Goal: Task Accomplishment & Management: Use online tool/utility

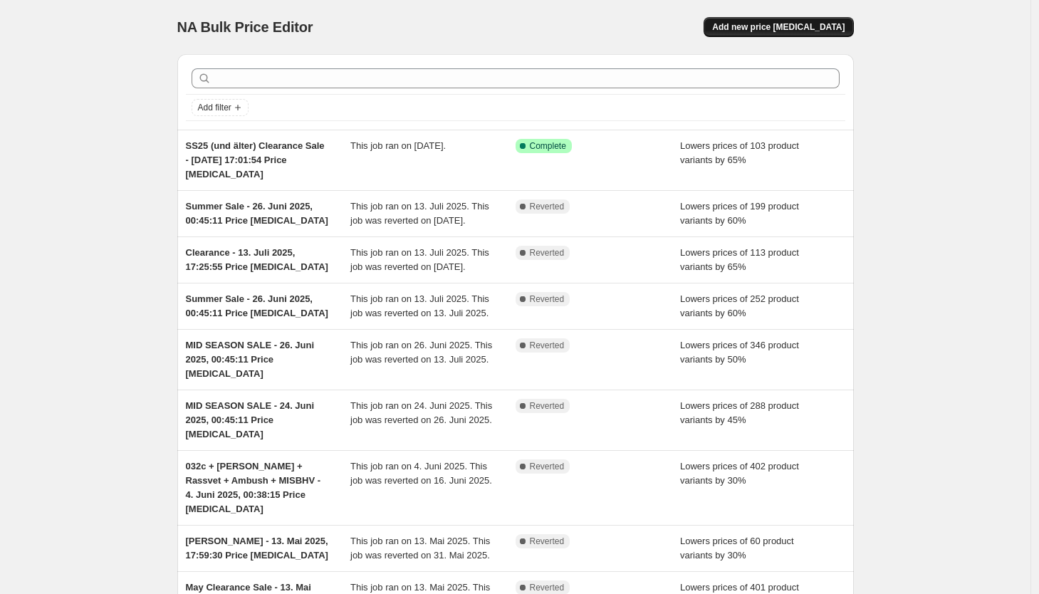
click at [769, 28] on span "Add new price [MEDICAL_DATA]" at bounding box center [778, 26] width 132 height 11
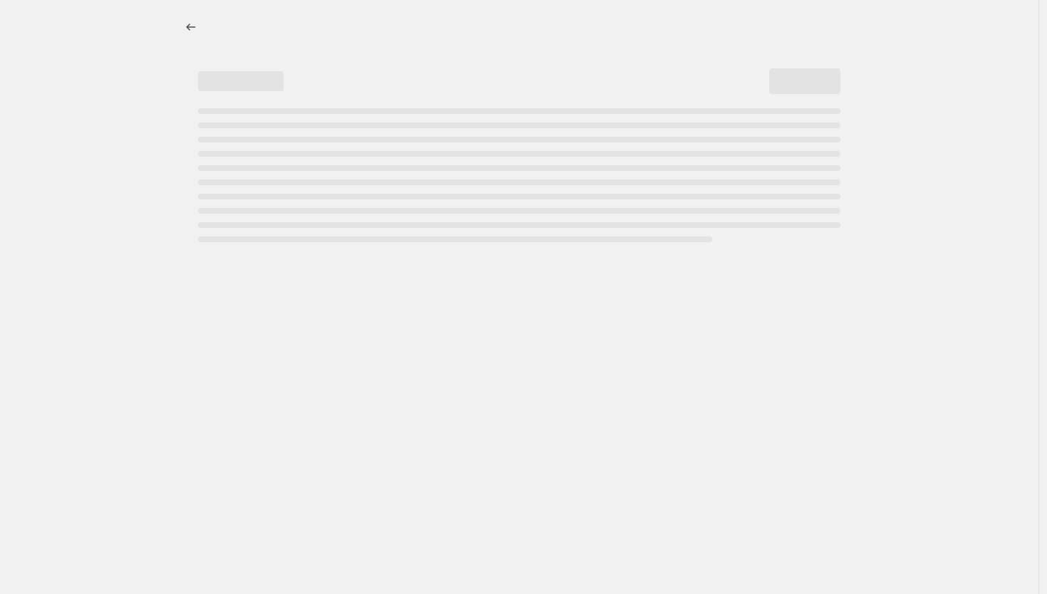
select select "percentage"
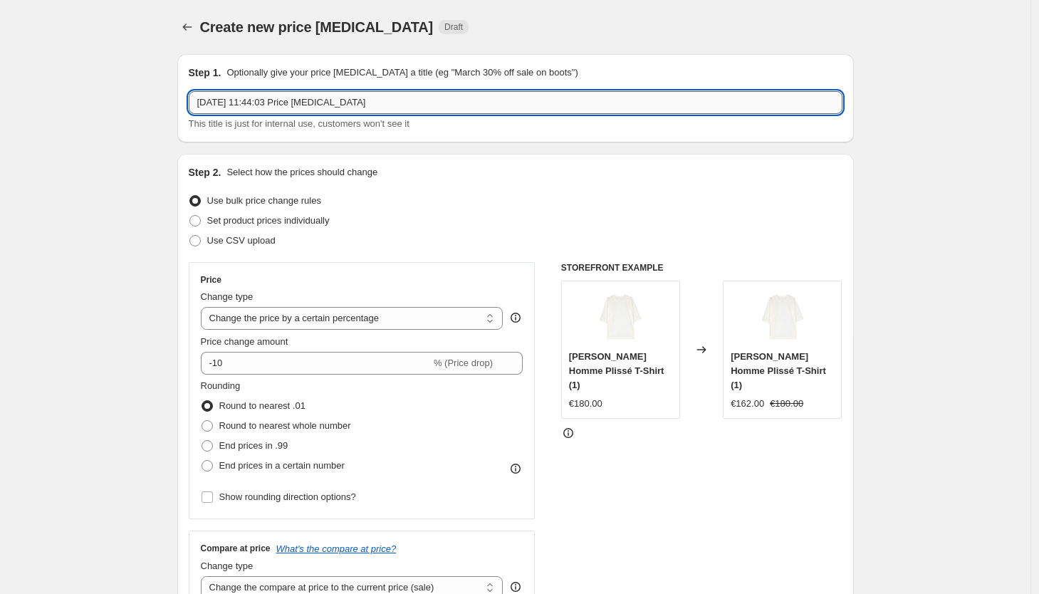
click at [202, 100] on input "[DATE] 11:44:03 Price [MEDICAL_DATA]" at bounding box center [516, 102] width 654 height 23
type input "44 Label Group Rabattaktion - [DATE] 11:44:03 Price [MEDICAL_DATA]"
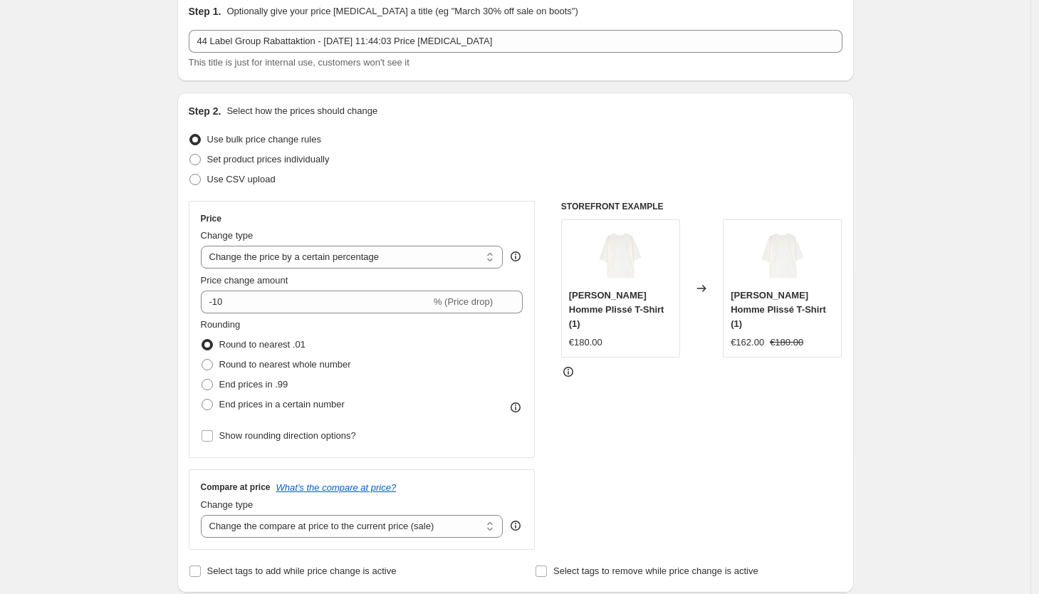
scroll to position [118, 0]
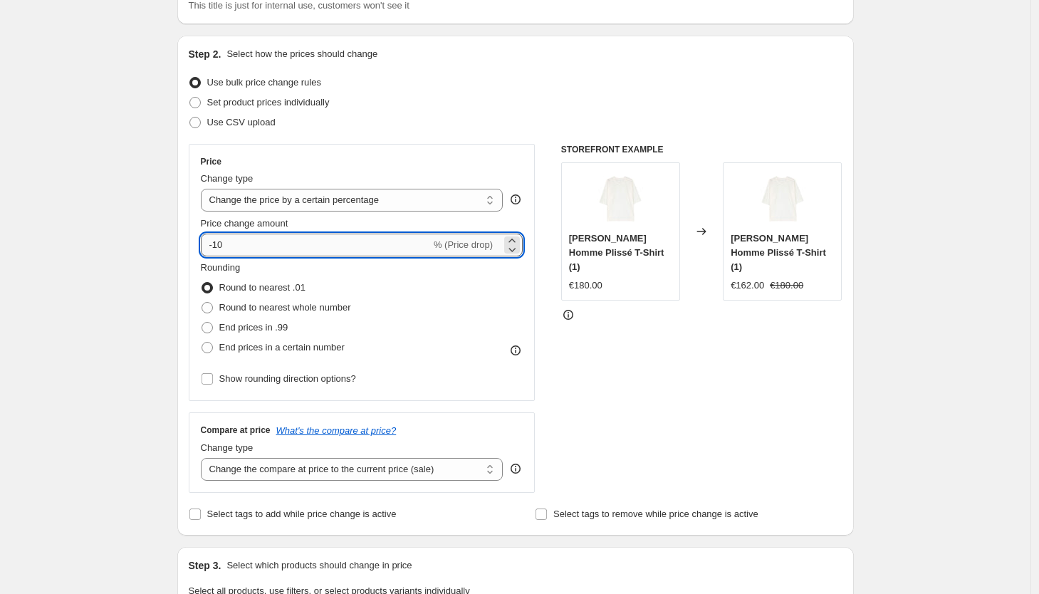
click at [269, 244] on input "-10" at bounding box center [316, 245] width 230 height 23
type input "-1"
type input "-20"
click at [158, 279] on div "Create new price [MEDICAL_DATA]. This page is ready Create new price [MEDICAL_D…" at bounding box center [515, 594] width 1031 height 1424
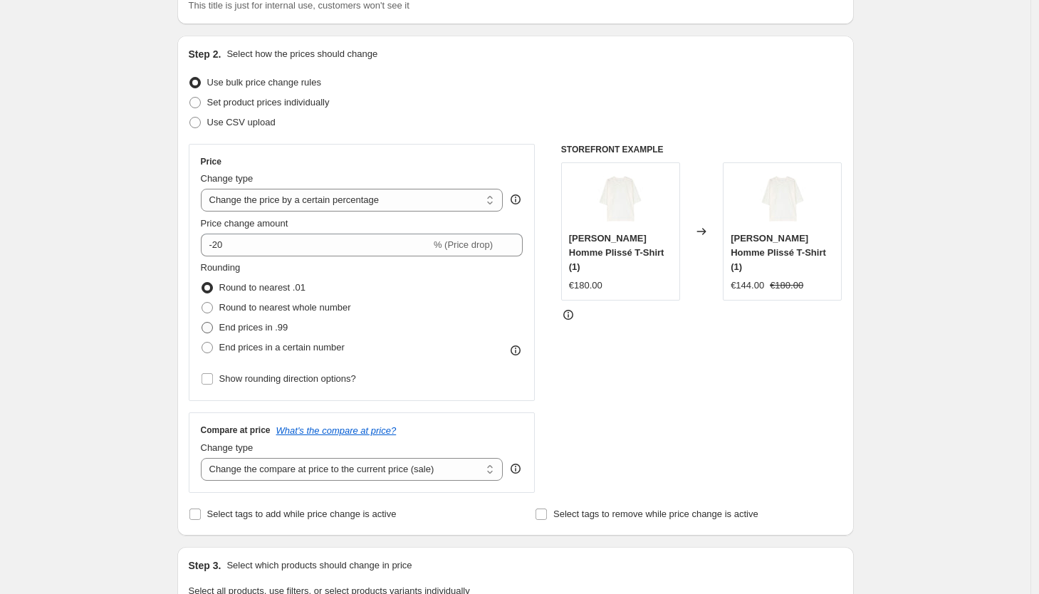
click at [222, 328] on label "End prices in .99" at bounding box center [245, 328] width 88 height 20
click at [202, 323] on input "End prices in .99" at bounding box center [202, 322] width 1 height 1
radio input "true"
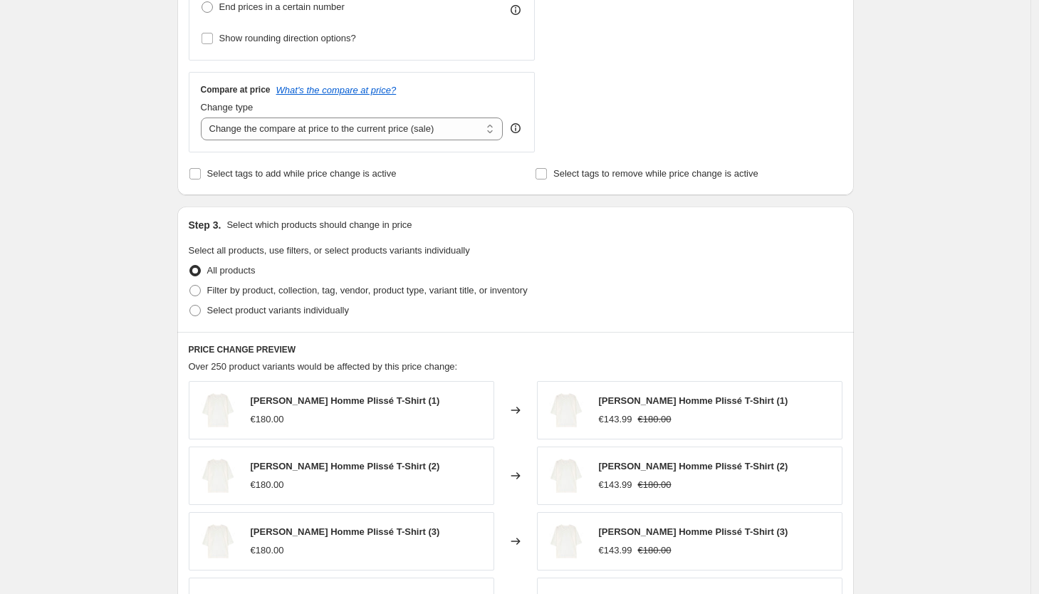
scroll to position [459, 0]
click at [248, 289] on span "Filter by product, collection, tag, vendor, product type, variant title, or inv…" at bounding box center [367, 289] width 321 height 11
click at [190, 285] on input "Filter by product, collection, tag, vendor, product type, variant title, or inv…" at bounding box center [189, 284] width 1 height 1
radio input "true"
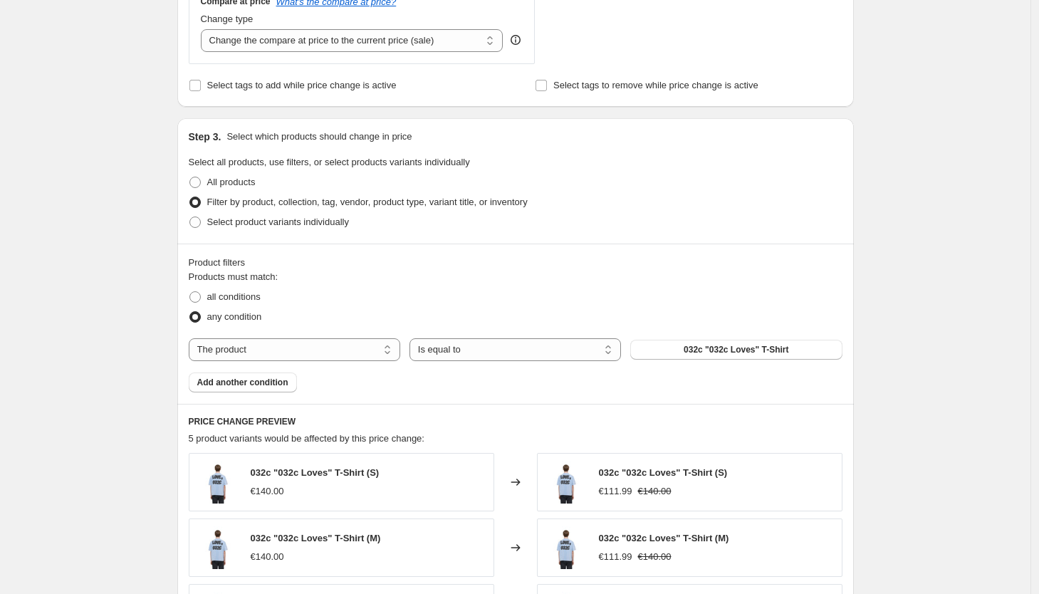
scroll to position [548, 0]
click at [234, 348] on select "The product The product's collection The product's tag The product's vendor The…" at bounding box center [295, 349] width 212 height 23
select select "vendor"
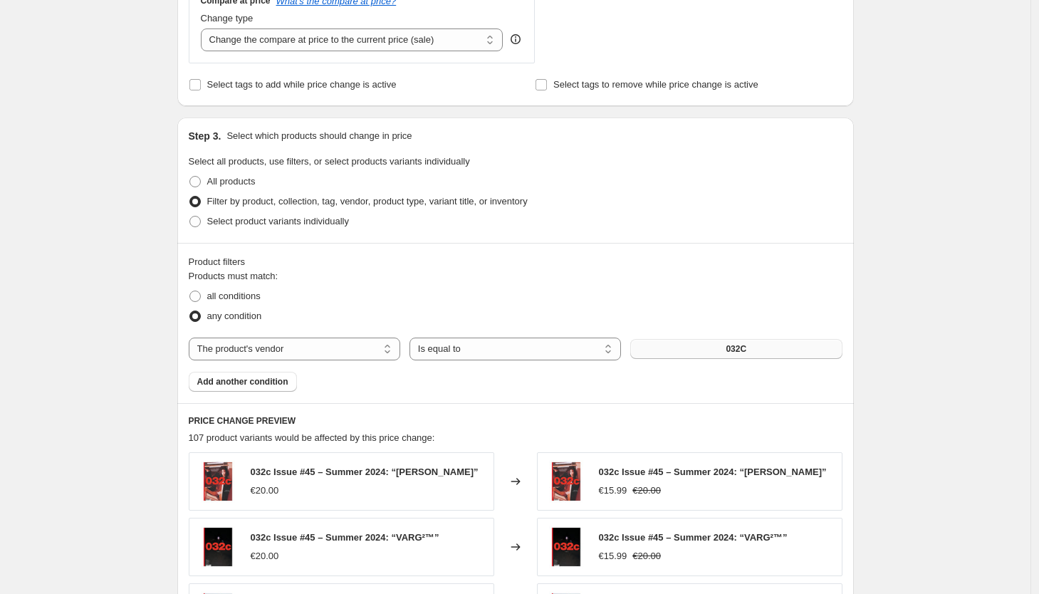
click at [711, 355] on button "032C" at bounding box center [736, 349] width 212 height 20
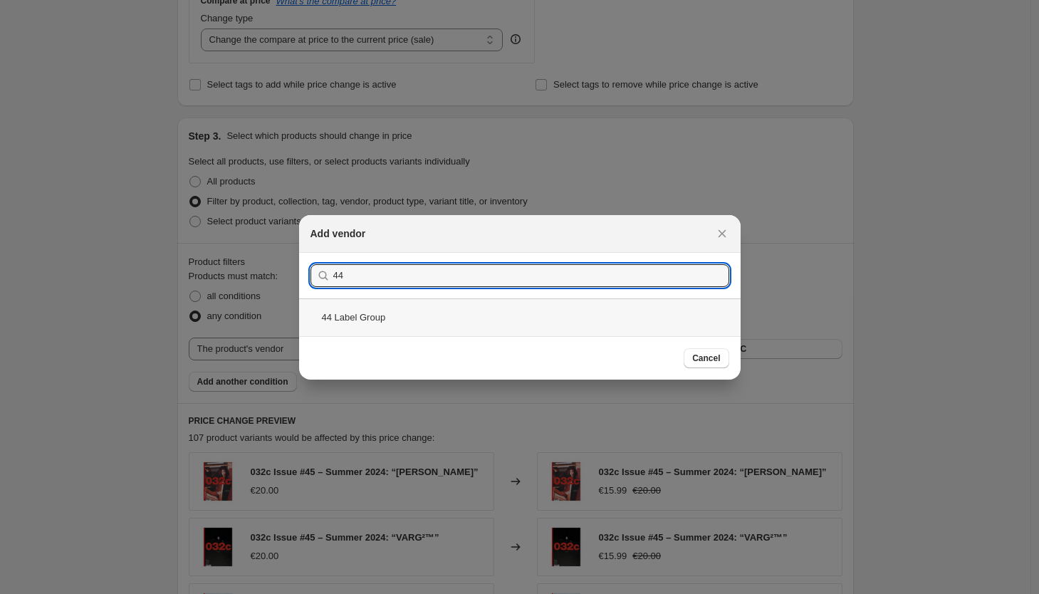
type input "44"
click at [632, 323] on div "44 Label Group" at bounding box center [520, 317] width 442 height 38
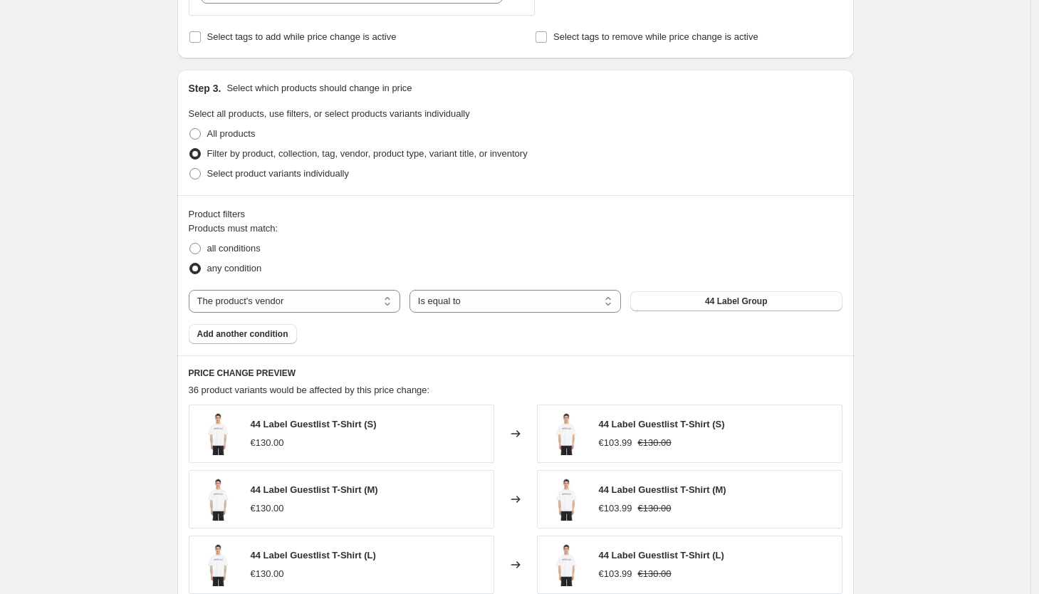
scroll to position [680, 0]
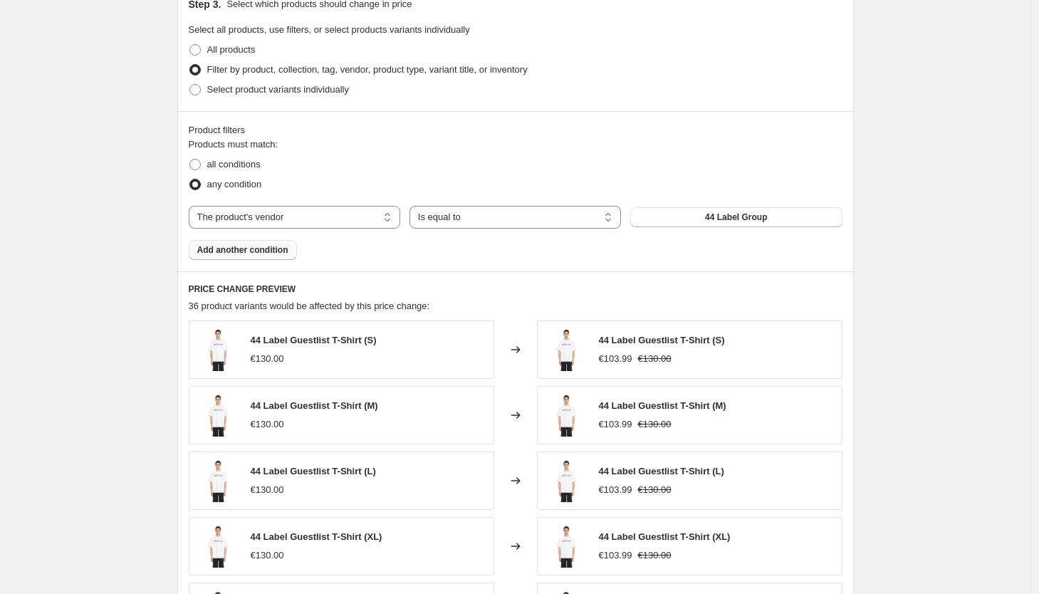
click at [289, 244] on span "Add another condition" at bounding box center [242, 249] width 91 height 11
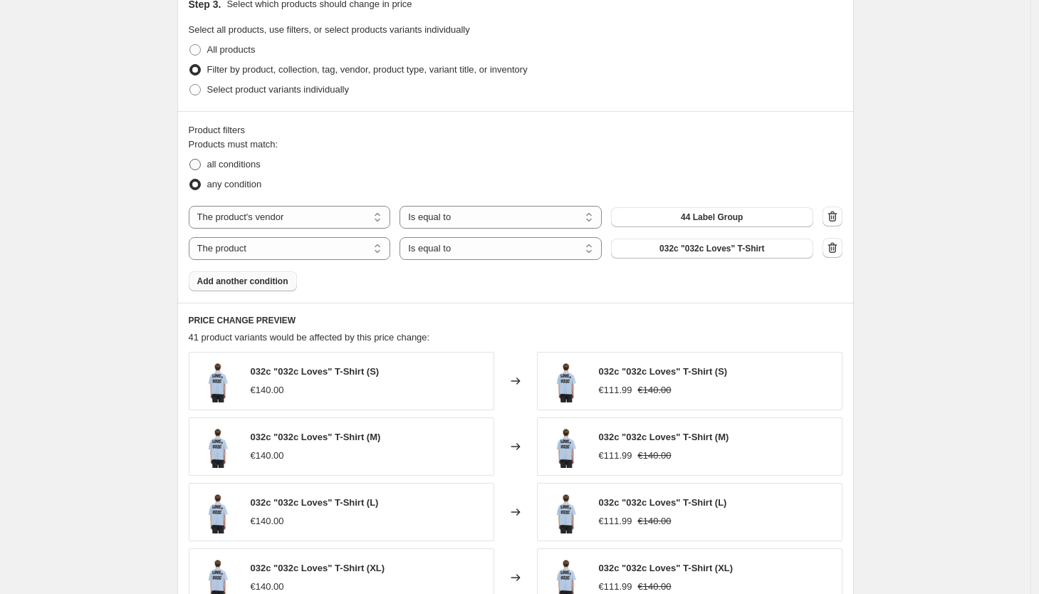
click at [246, 161] on span "all conditions" at bounding box center [233, 164] width 53 height 11
click at [190, 160] on input "all conditions" at bounding box center [189, 159] width 1 height 1
radio input "true"
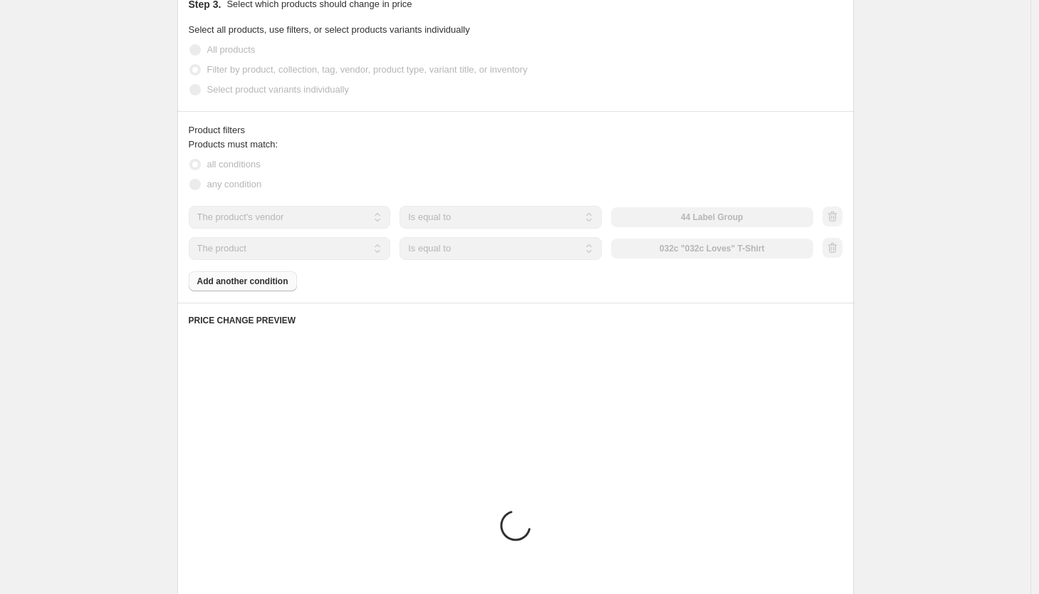
scroll to position [662, 0]
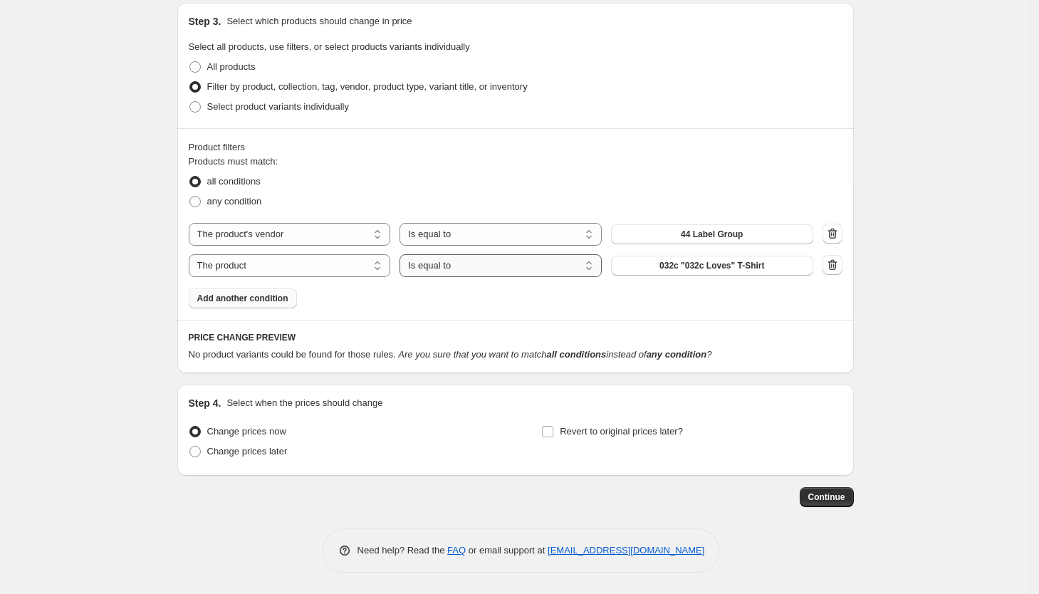
click at [484, 272] on select "Is equal to Is not equal to" at bounding box center [501, 265] width 202 height 23
click at [309, 264] on select "The product The product's collection The product's tag The product's vendor The…" at bounding box center [290, 265] width 202 height 23
select select "inventory_quantity"
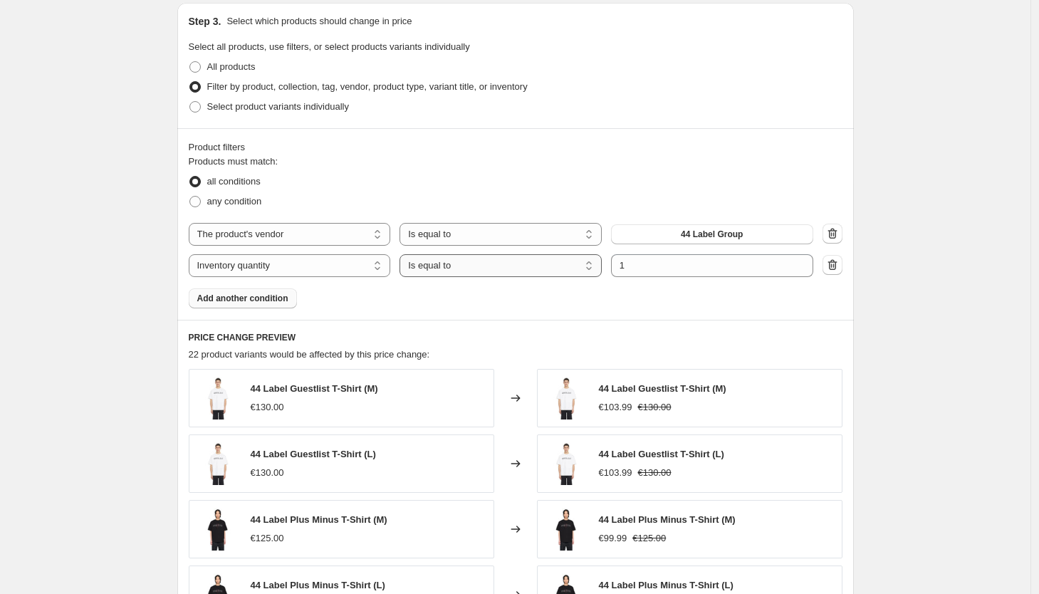
click at [515, 264] on select "Is equal to Is not equal to Is greater than Is less than" at bounding box center [501, 265] width 202 height 23
select select ">"
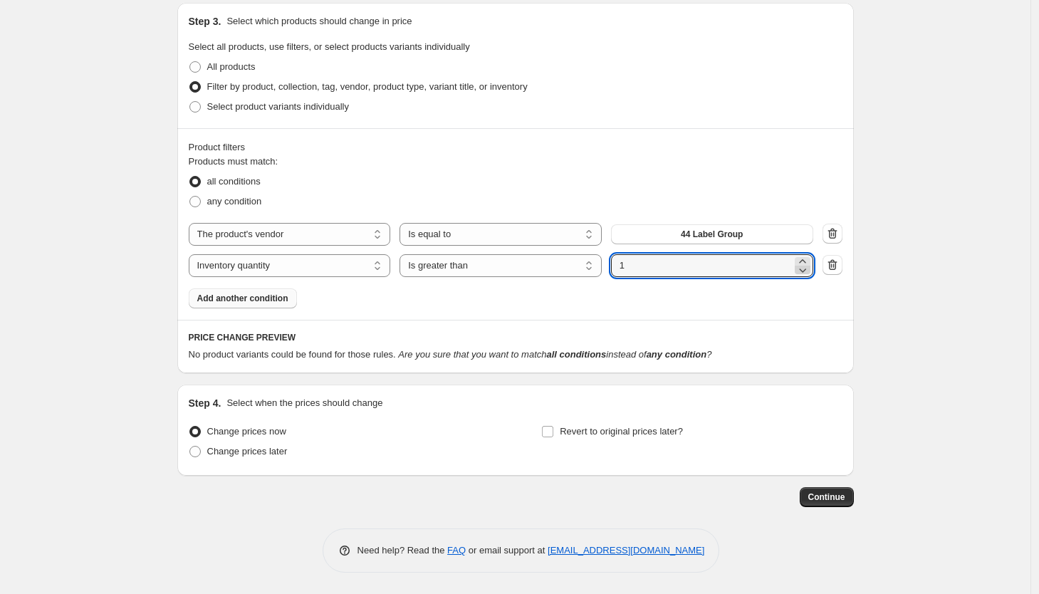
click at [810, 271] on icon at bounding box center [803, 270] width 14 height 14
type input "0"
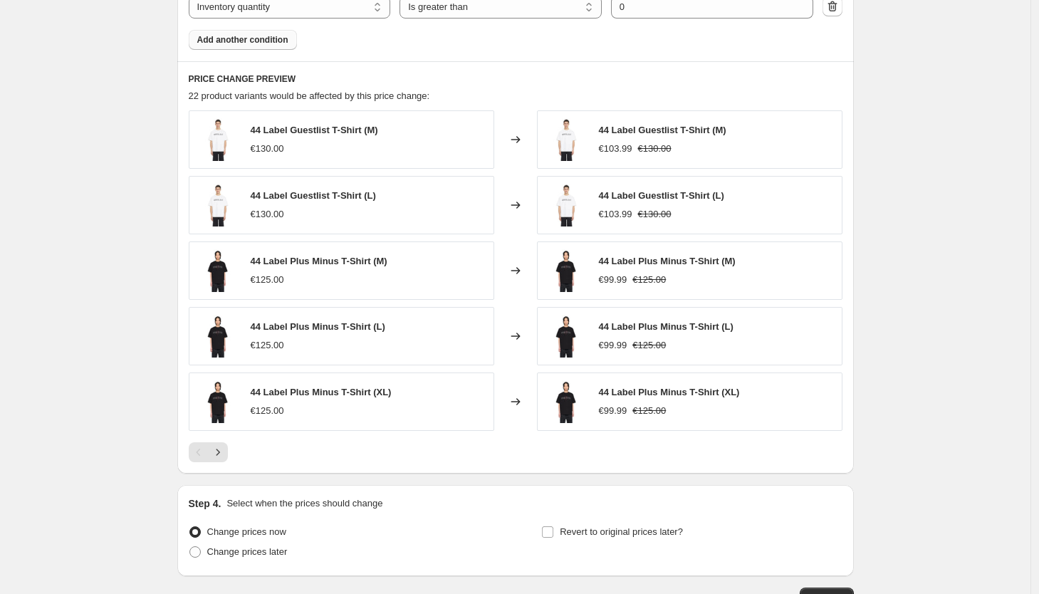
scroll to position [1022, 0]
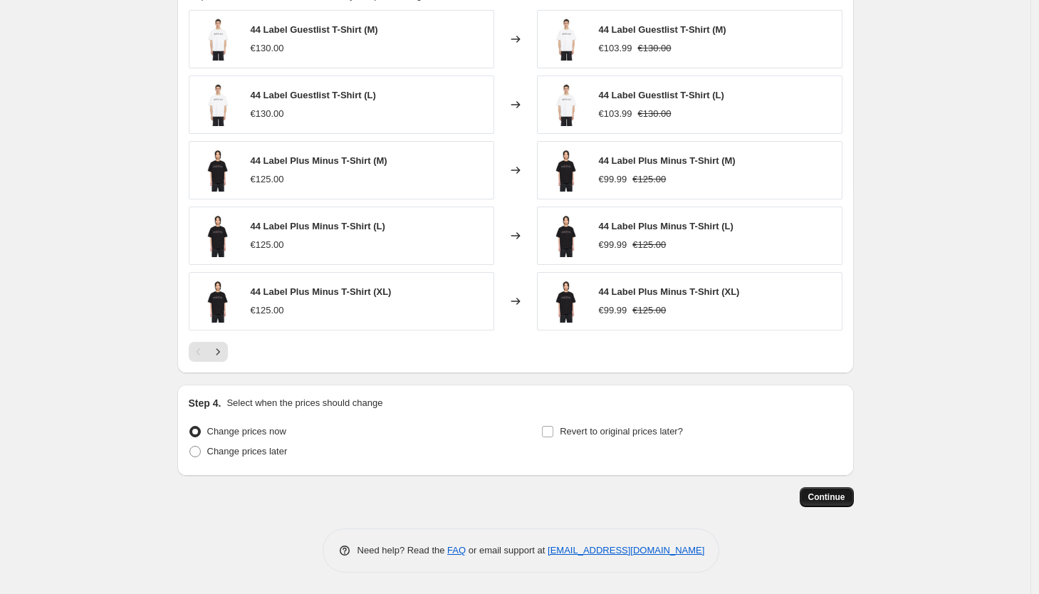
click at [840, 497] on span "Continue" at bounding box center [827, 497] width 37 height 11
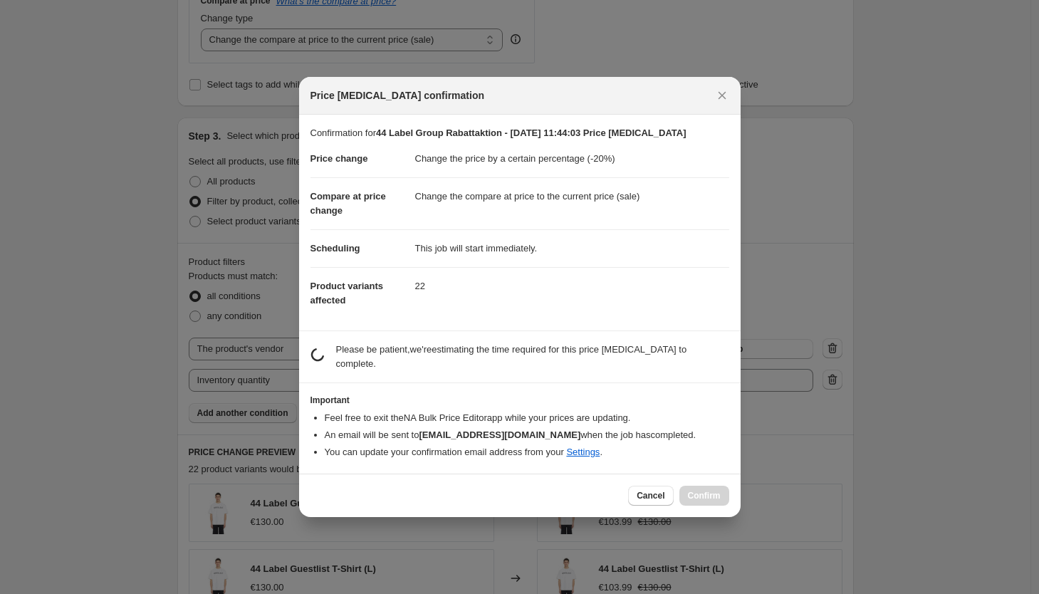
scroll to position [0, 0]
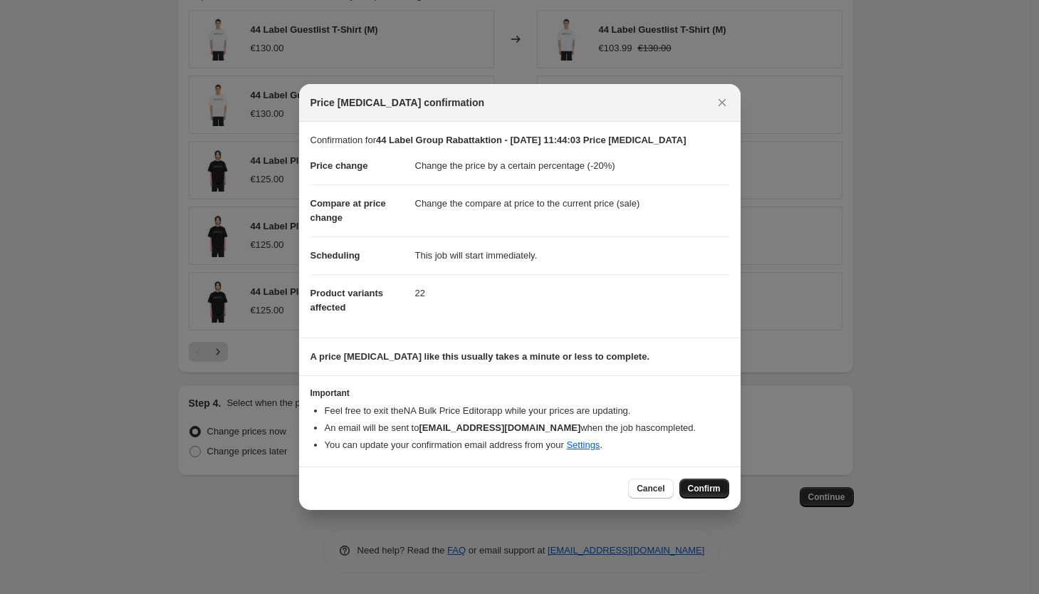
click at [714, 485] on span "Confirm" at bounding box center [704, 488] width 33 height 11
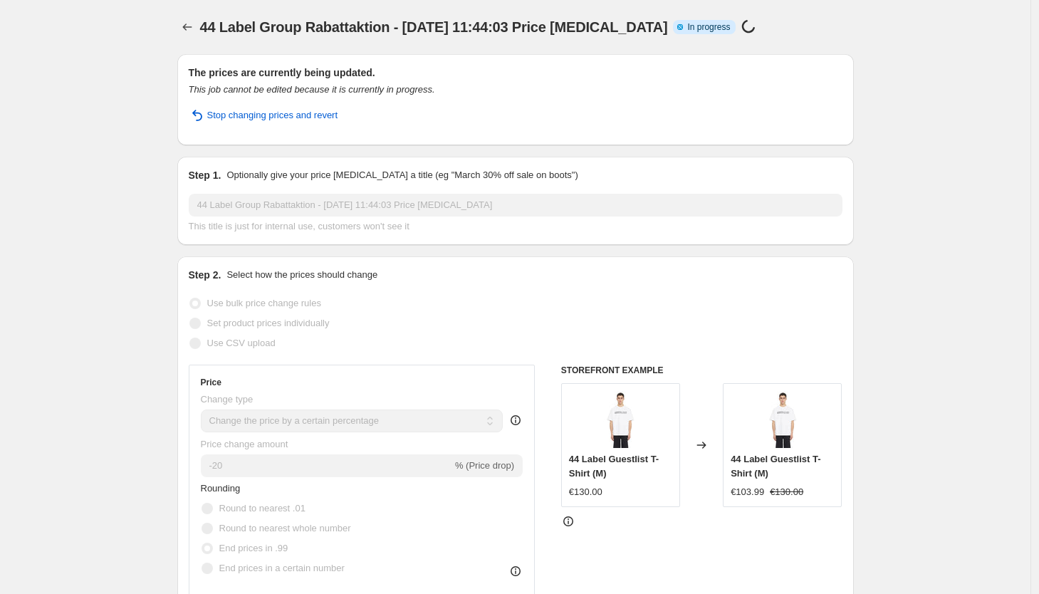
select select "percentage"
select select "vendor"
select select "inventory_quantity"
select select ">"
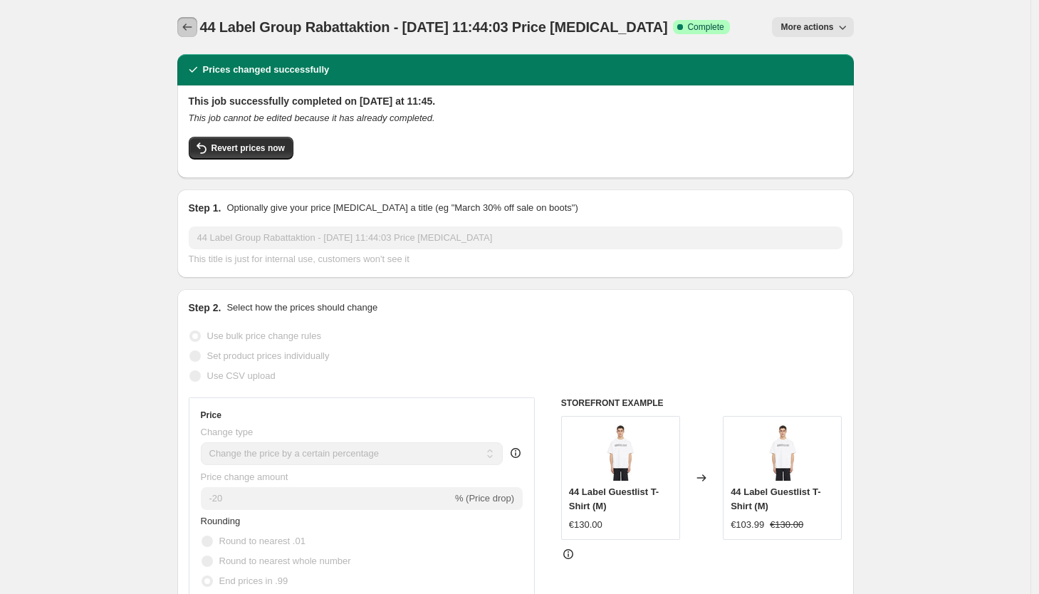
click at [189, 24] on icon "Price change jobs" at bounding box center [187, 27] width 14 height 14
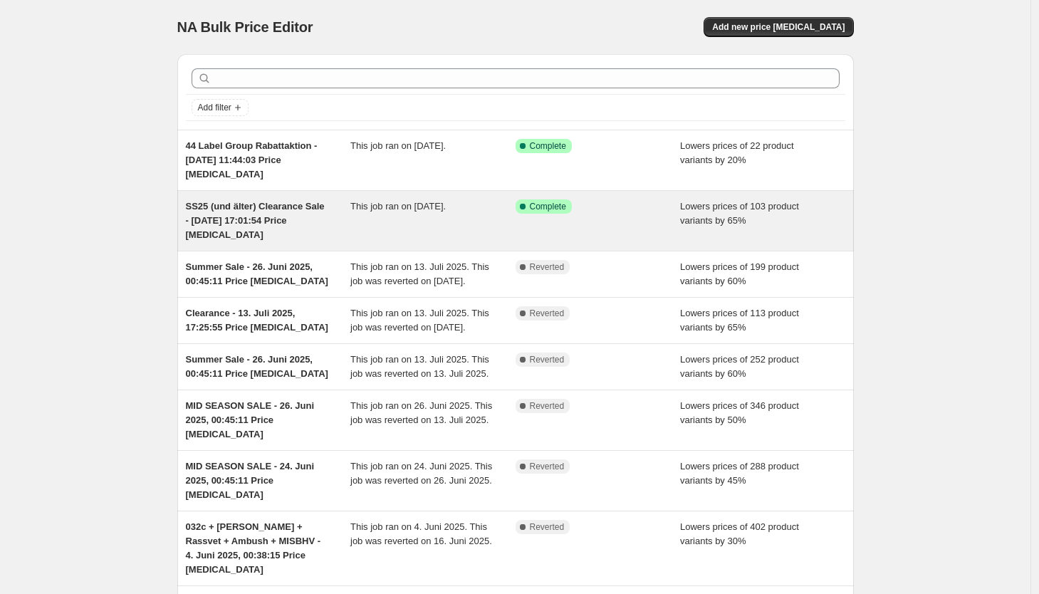
click at [464, 224] on div "This job ran on [DATE]." at bounding box center [432, 220] width 165 height 43
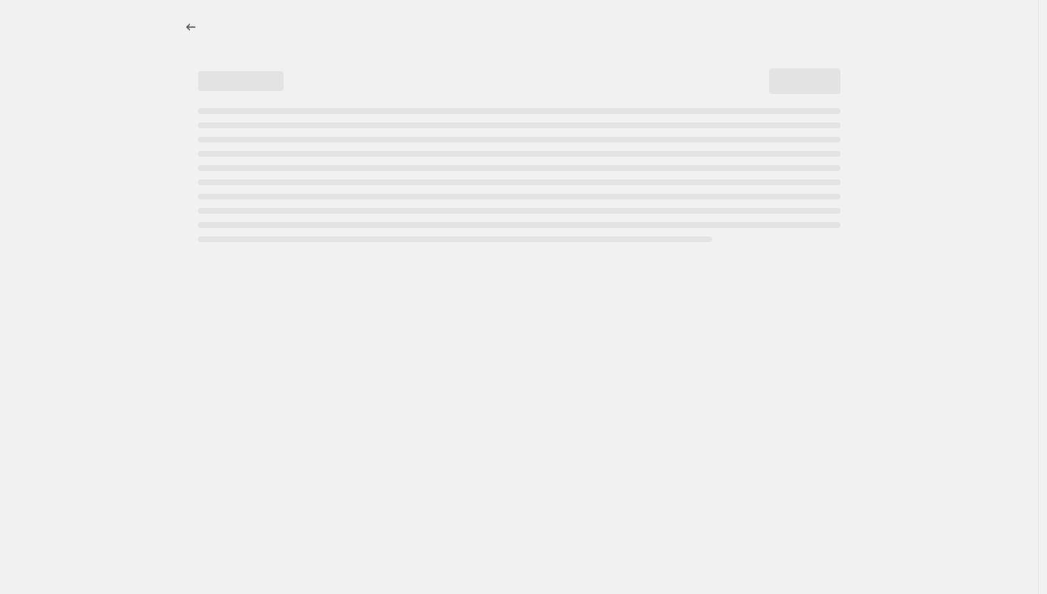
select select "percentage"
select select "tag"
select select "inventory_quantity"
select select ">"
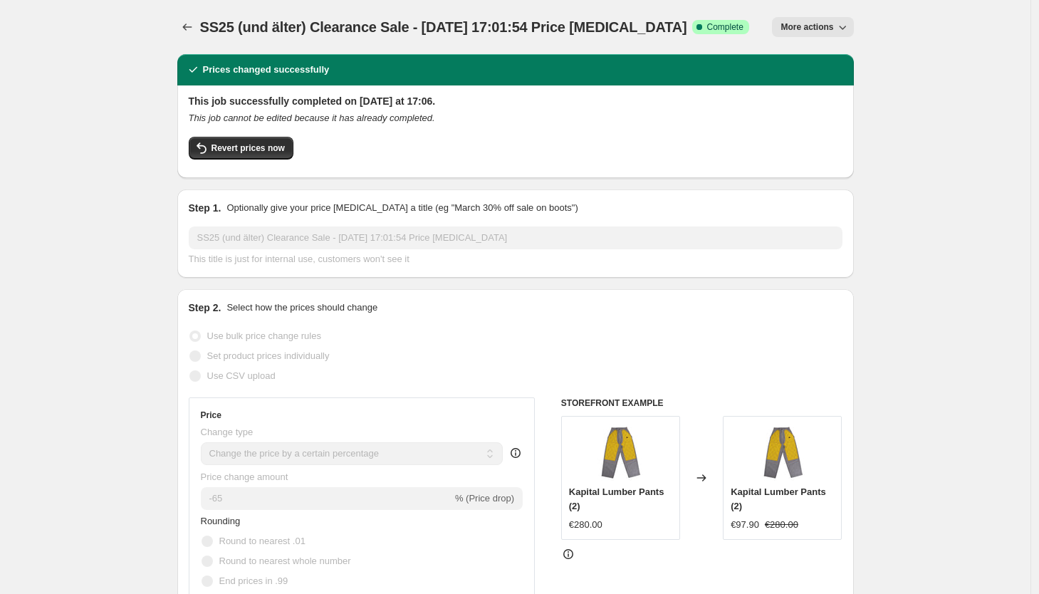
click at [812, 22] on span "More actions" at bounding box center [807, 26] width 53 height 11
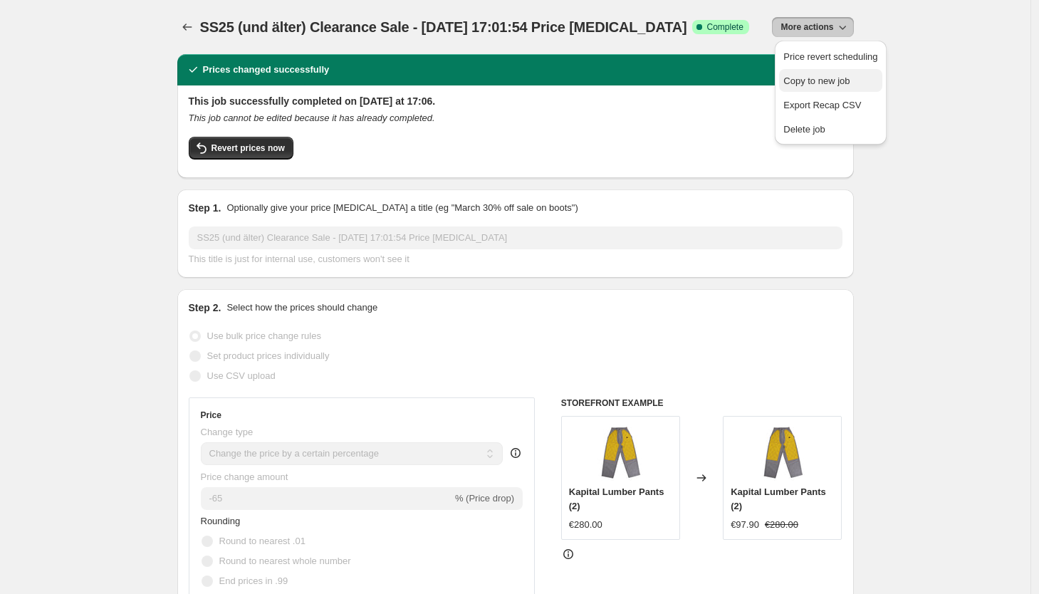
click at [819, 83] on span "Copy to new job" at bounding box center [817, 81] width 66 height 11
select select "percentage"
select select "tag"
select select "inventory_quantity"
select select ">"
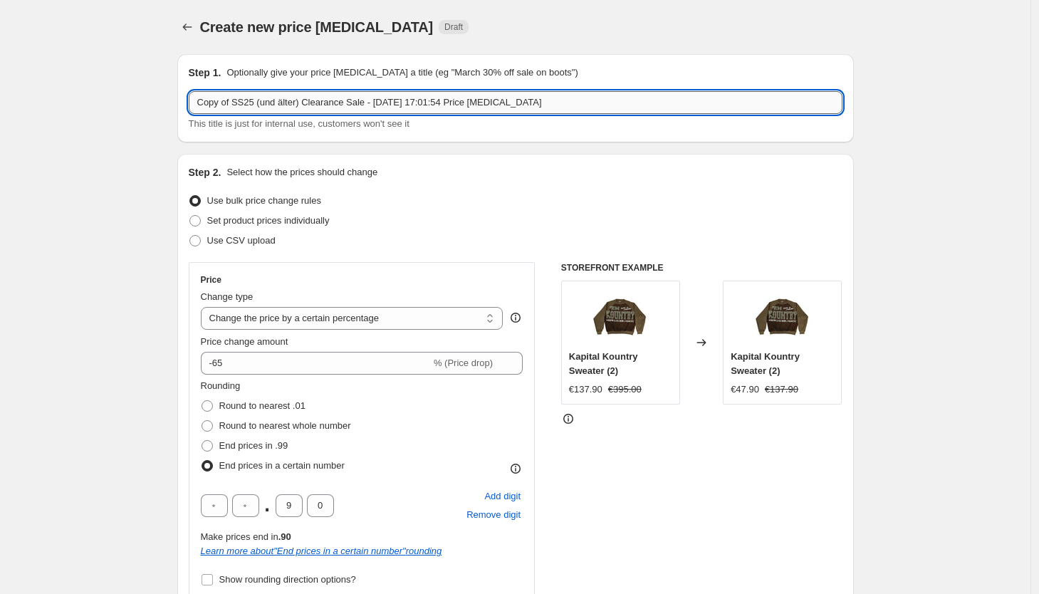
click at [390, 100] on input "Copy of SS25 (und älter) Clearance Sale - [DATE] 17:01:54 Price [MEDICAL_DATA]" at bounding box center [516, 102] width 654 height 23
drag, startPoint x: 447, startPoint y: 102, endPoint x: 603, endPoint y: 115, distance: 156.5
click at [603, 115] on div "Copy of SS25 (und älter) Clearance Sale - [DATE] 17:01:54 Price [MEDICAL_DATA] …" at bounding box center [516, 111] width 654 height 40
drag, startPoint x: 236, startPoint y: 100, endPoint x: 189, endPoint y: 107, distance: 47.5
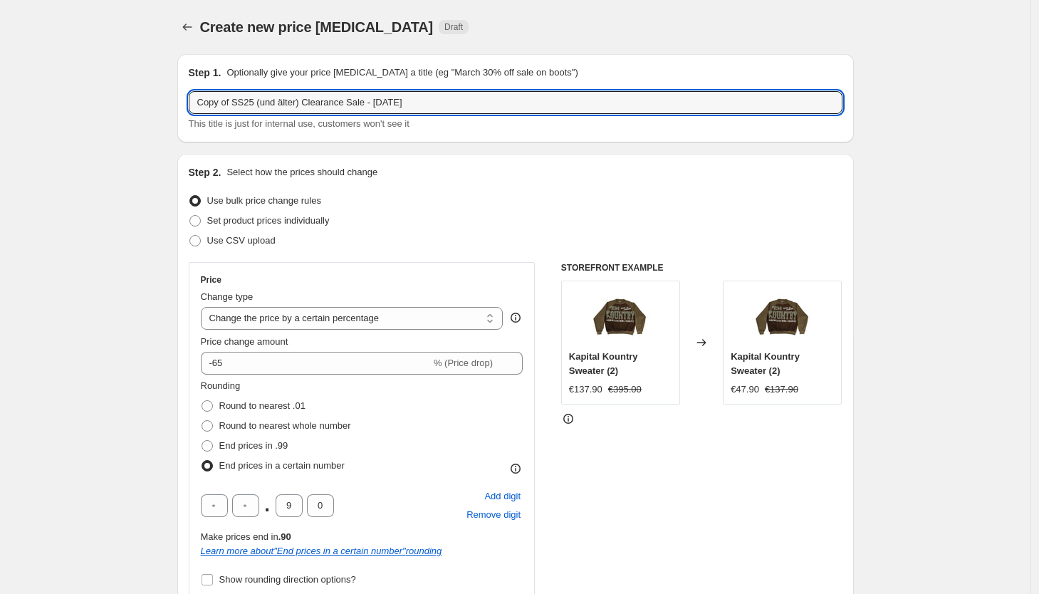
click at [189, 107] on div "Step 1. Optionally give your price [MEDICAL_DATA] a title (eg "March 30% off sa…" at bounding box center [515, 98] width 677 height 88
type input "SS25 (und älter) Clearance Sale - [DATE]"
click at [187, 113] on div "Step 1. Optionally give your price [MEDICAL_DATA] a title (eg "March 30% off sa…" at bounding box center [515, 98] width 677 height 88
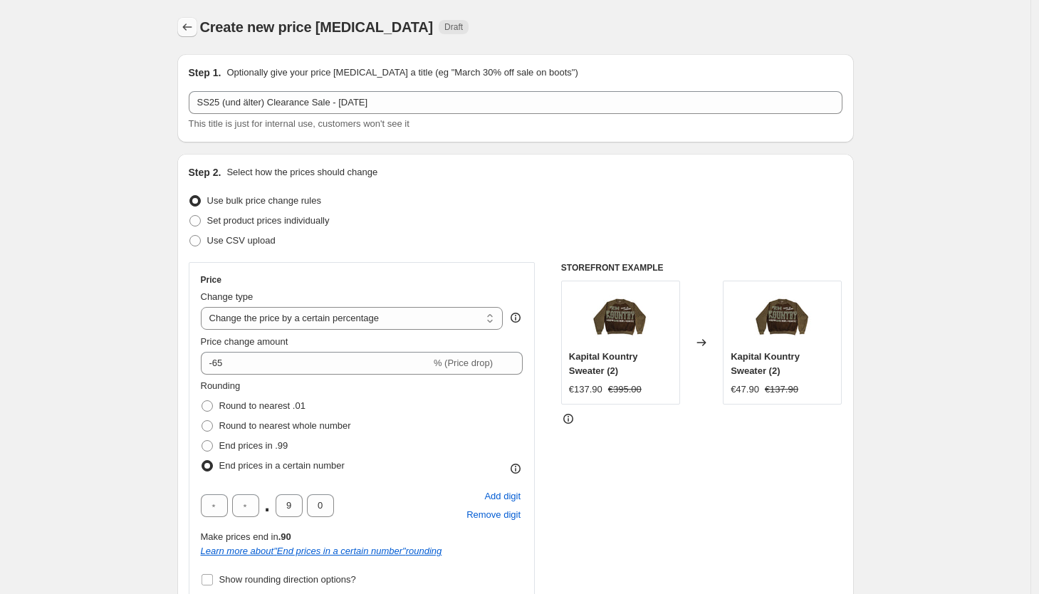
click at [194, 28] on icon "Price change jobs" at bounding box center [187, 27] width 14 height 14
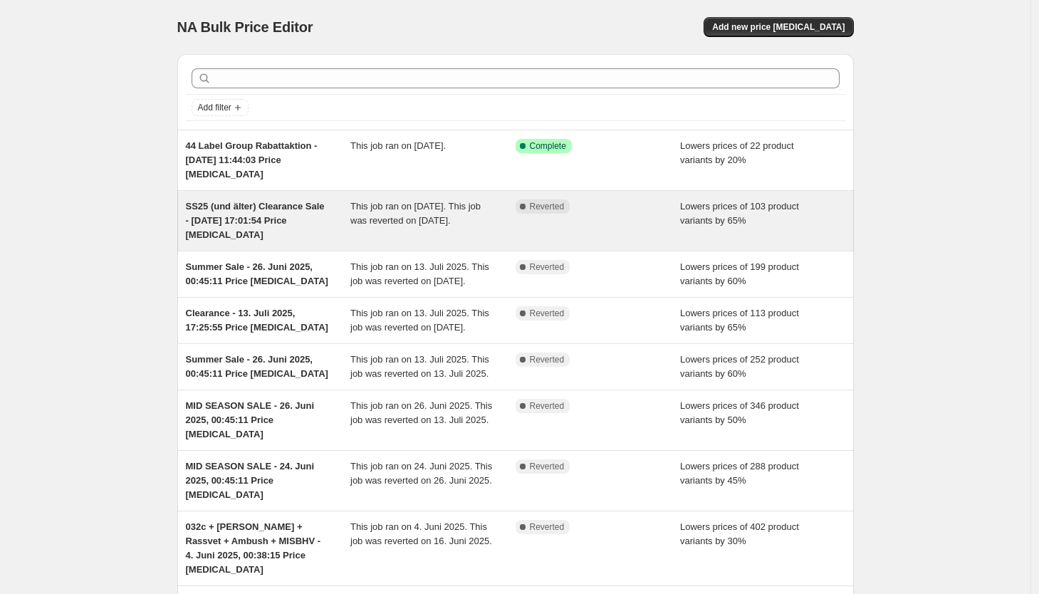
click at [320, 215] on span "SS25 (und älter) Clearance Sale - [DATE] 17:01:54 Price [MEDICAL_DATA]" at bounding box center [255, 220] width 139 height 39
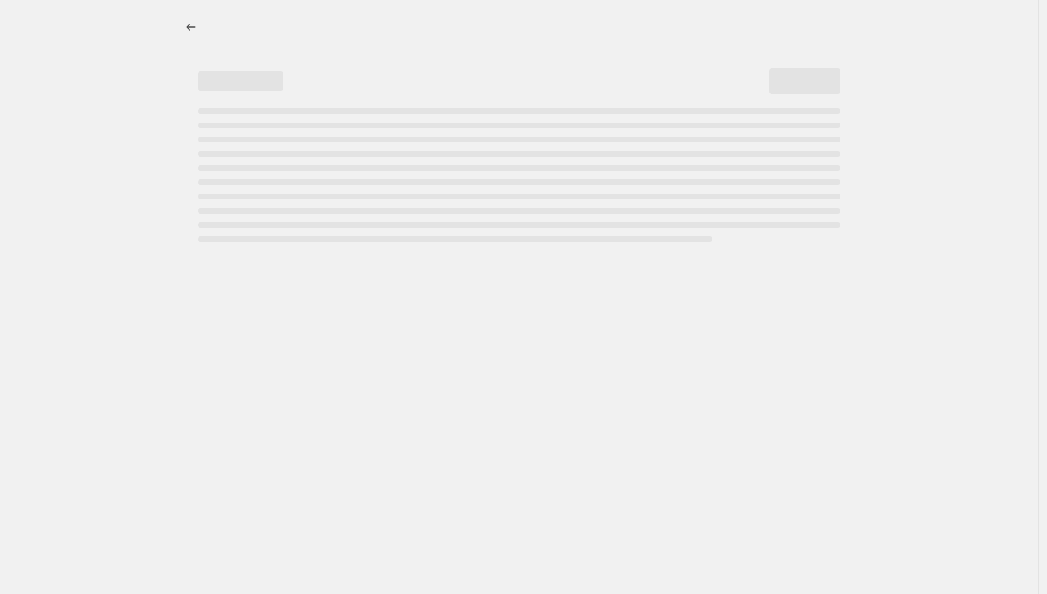
select select "percentage"
select select "tag"
select select "inventory_quantity"
select select ">"
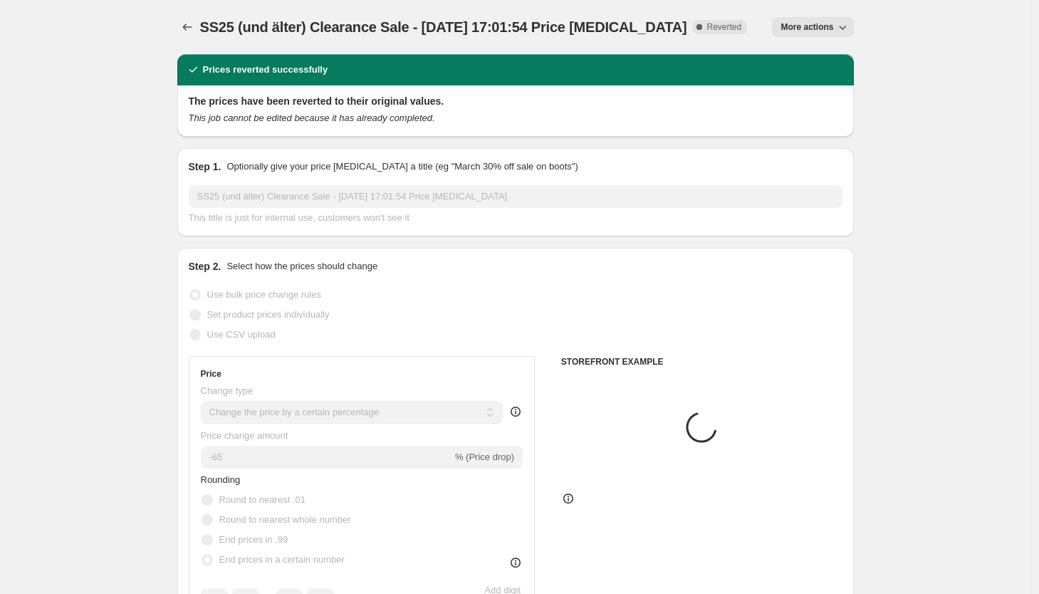
click at [802, 28] on span "More actions" at bounding box center [807, 26] width 53 height 11
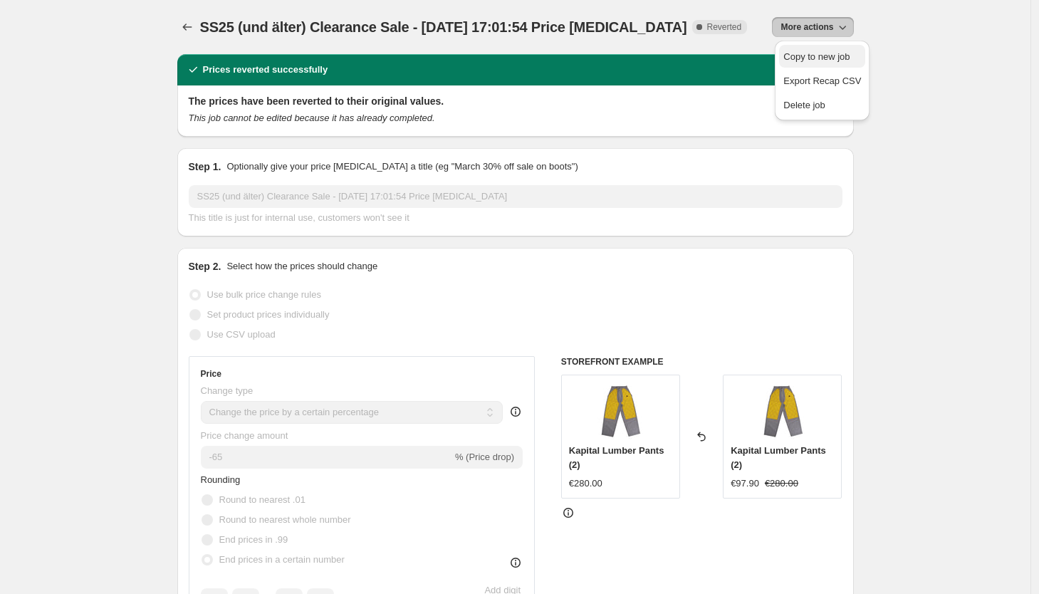
click at [807, 56] on span "Copy to new job" at bounding box center [817, 56] width 66 height 11
select select "percentage"
select select "tag"
select select "inventory_quantity"
select select ">"
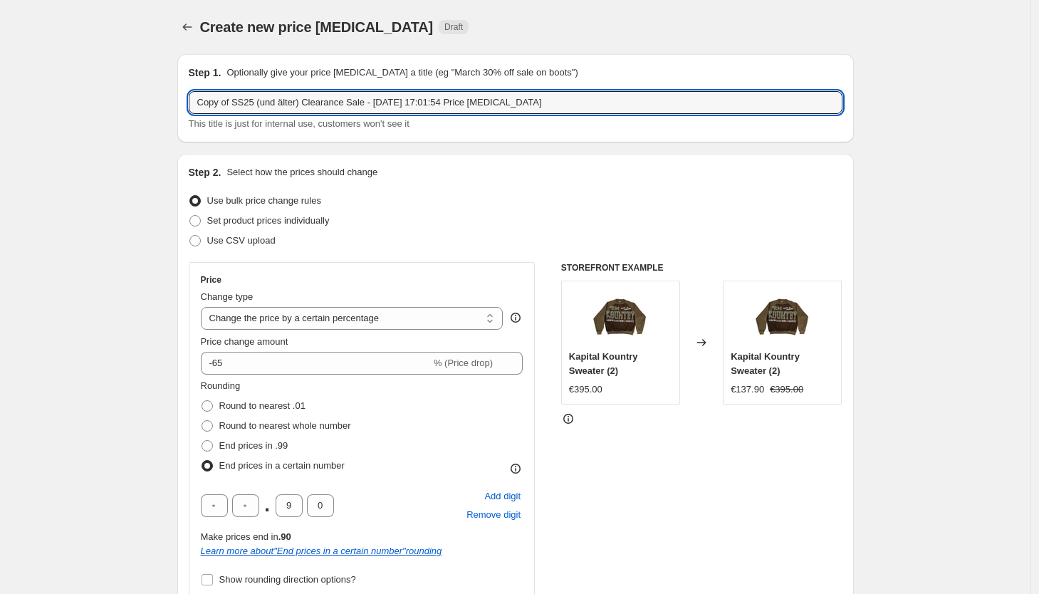
drag, startPoint x: 379, startPoint y: 102, endPoint x: 603, endPoint y: 90, distance: 224.7
click at [603, 90] on div "Step 1. Optionally give your price [MEDICAL_DATA] a title (eg "March 30% off sa…" at bounding box center [516, 99] width 654 height 66
click at [576, 108] on input "Copy of SS25 (und älter) Clearance Sale - [DATE] 17:01:54 Price [MEDICAL_DATA]" at bounding box center [516, 102] width 654 height 23
drag, startPoint x: 375, startPoint y: 100, endPoint x: 649, endPoint y: 107, distance: 274.3
click at [649, 107] on input "Copy of SS25 (und älter) Clearance Sale - [DATE] 17:01:54 Price [MEDICAL_DATA]" at bounding box center [516, 102] width 654 height 23
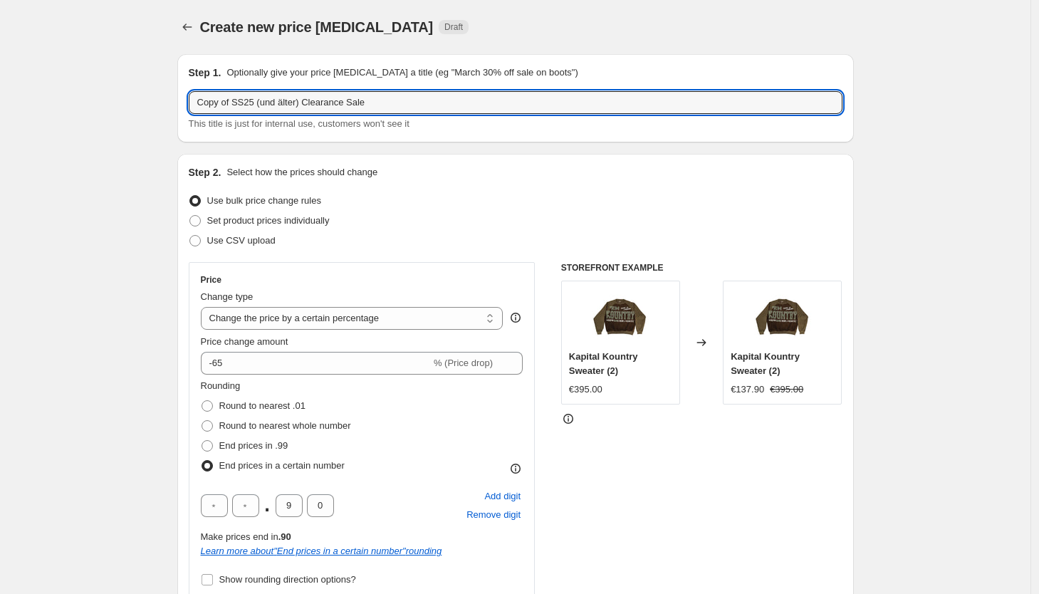
click at [573, 70] on p "Optionally give your price [MEDICAL_DATA] a title (eg "March 30% off sale on bo…" at bounding box center [402, 73] width 351 height 14
drag, startPoint x: 238, startPoint y: 104, endPoint x: 175, endPoint y: 93, distance: 64.3
type input "SS25 (und älter) Clearance Sale"
click at [189, 166] on div "Step 2. Select how the prices should change Use bulk price change rules Set pro…" at bounding box center [515, 445] width 677 height 583
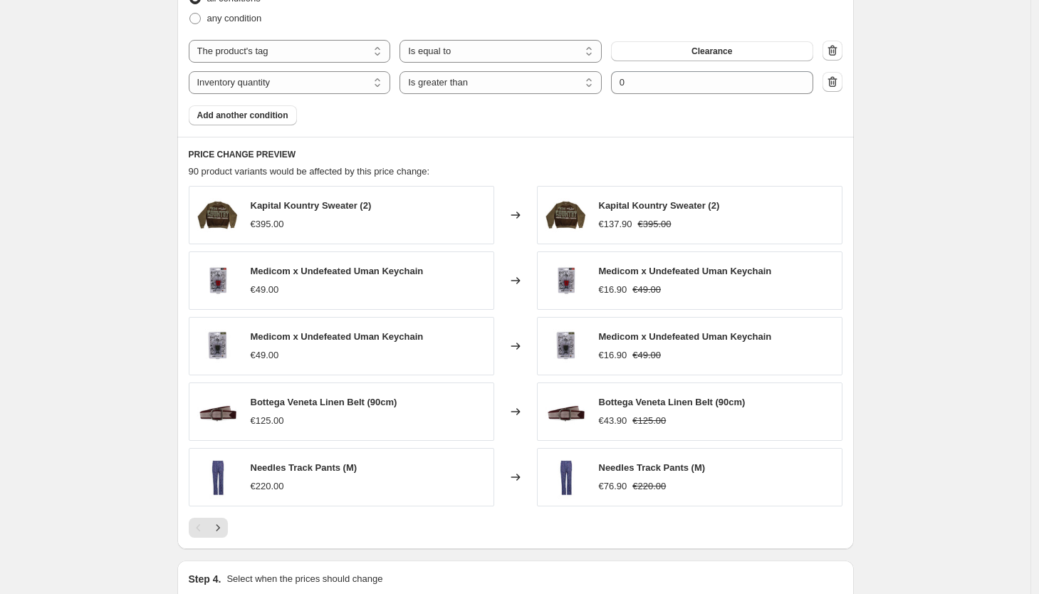
scroll to position [1104, 0]
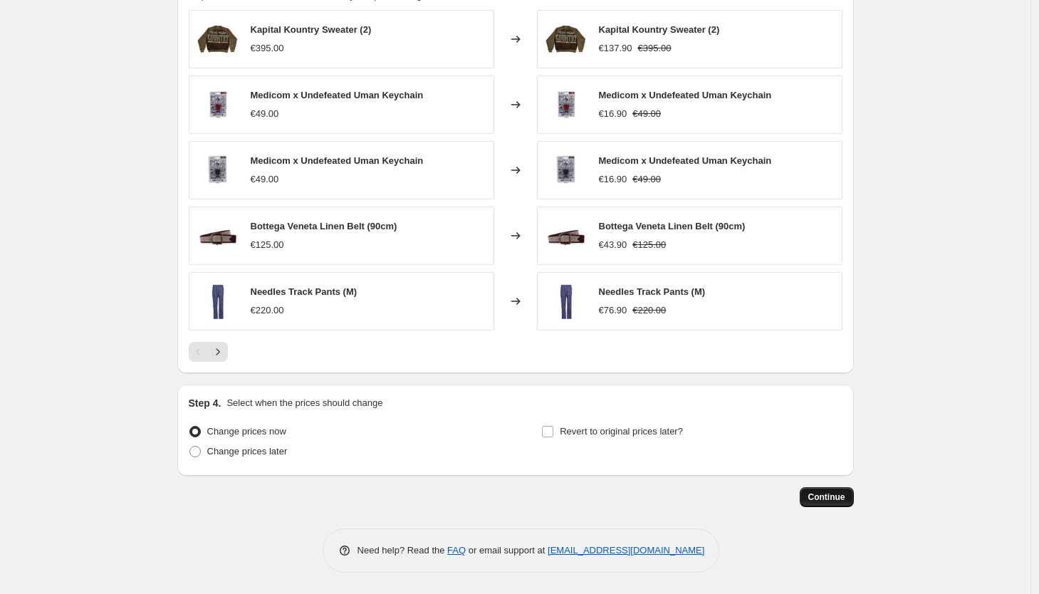
click at [822, 499] on span "Continue" at bounding box center [827, 497] width 37 height 11
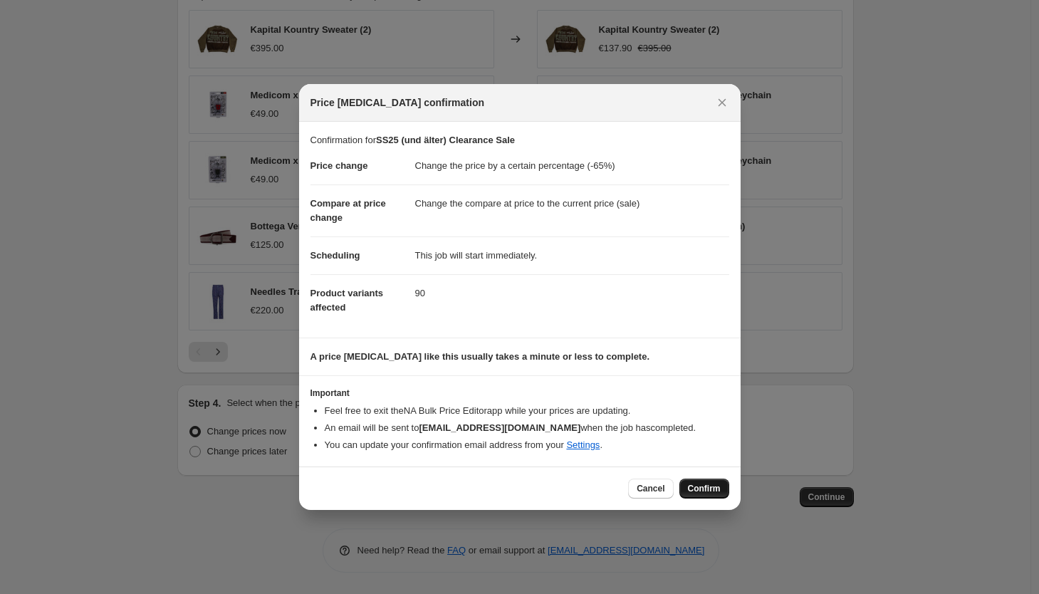
click at [703, 481] on button "Confirm" at bounding box center [705, 489] width 50 height 20
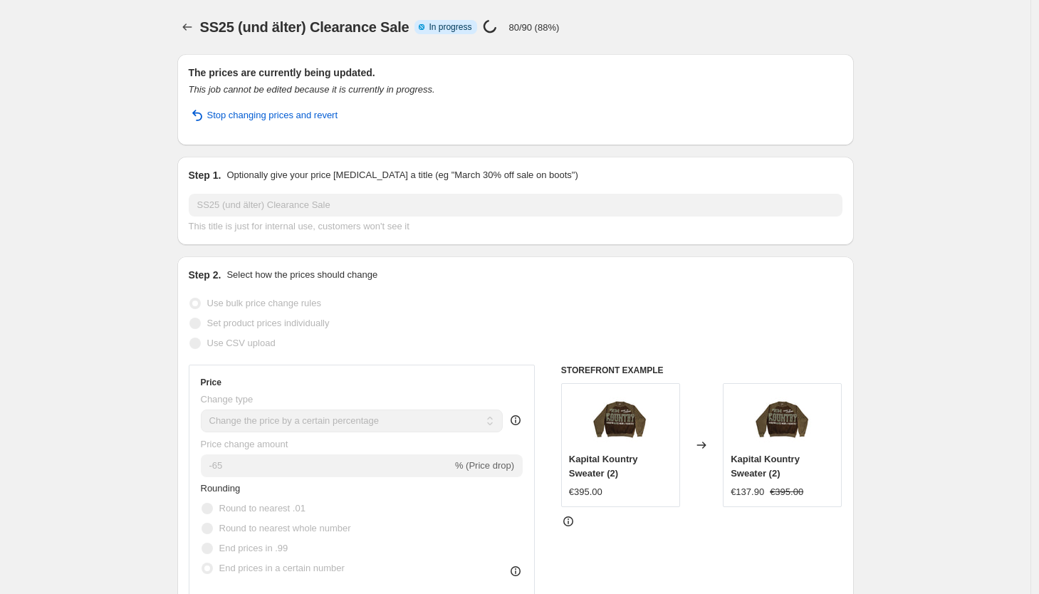
select select "percentage"
select select "tag"
select select "inventory_quantity"
select select ">"
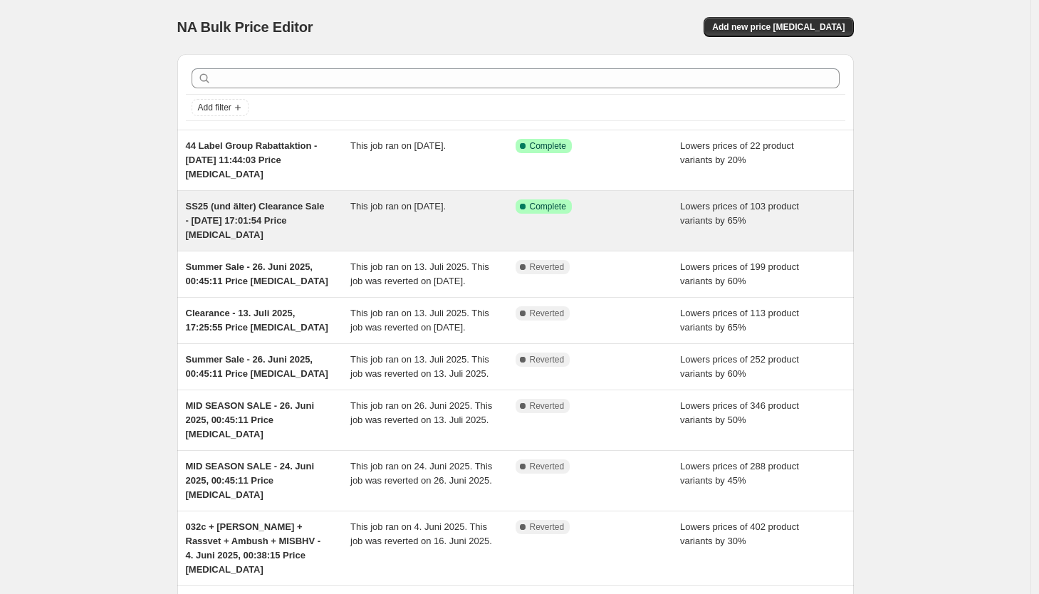
click at [374, 213] on div "This job ran on [DATE]." at bounding box center [432, 220] width 165 height 43
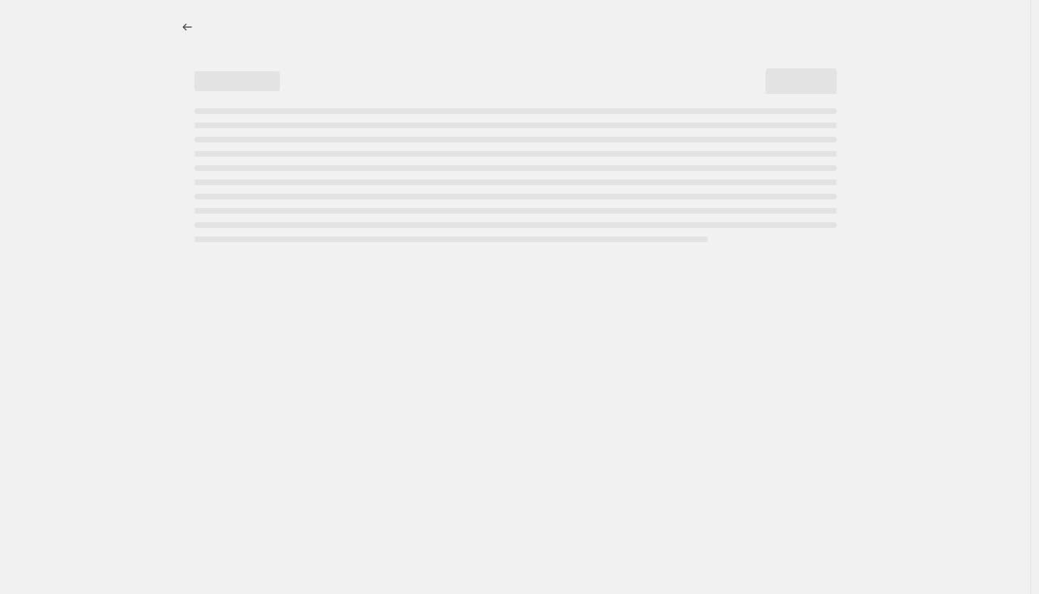
select select "percentage"
select select "tag"
select select "inventory_quantity"
select select ">"
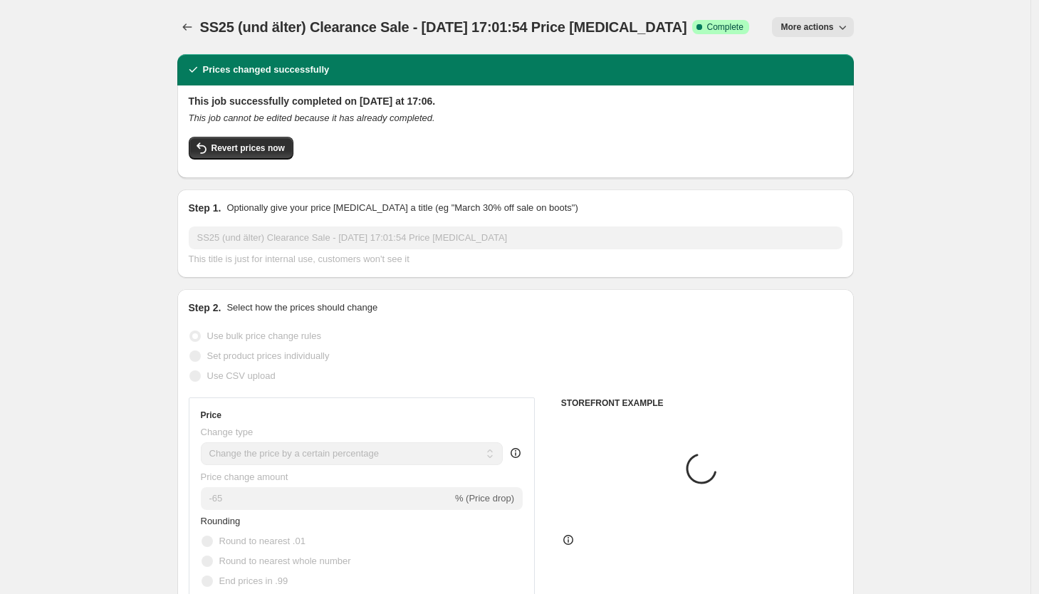
click at [830, 21] on button "More actions" at bounding box center [812, 27] width 81 height 20
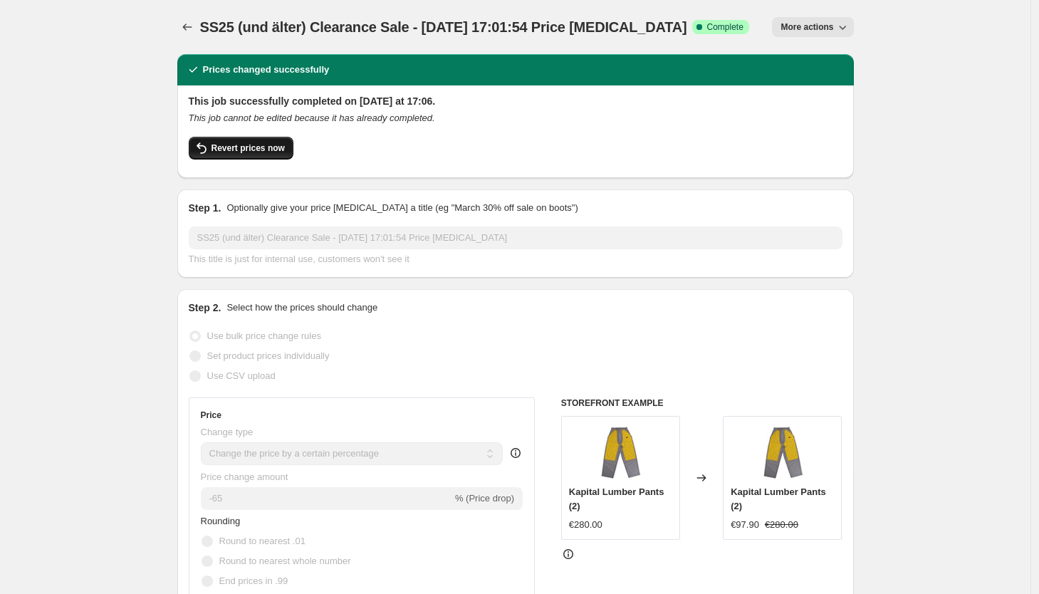
click at [266, 147] on span "Revert prices now" at bounding box center [248, 147] width 73 height 11
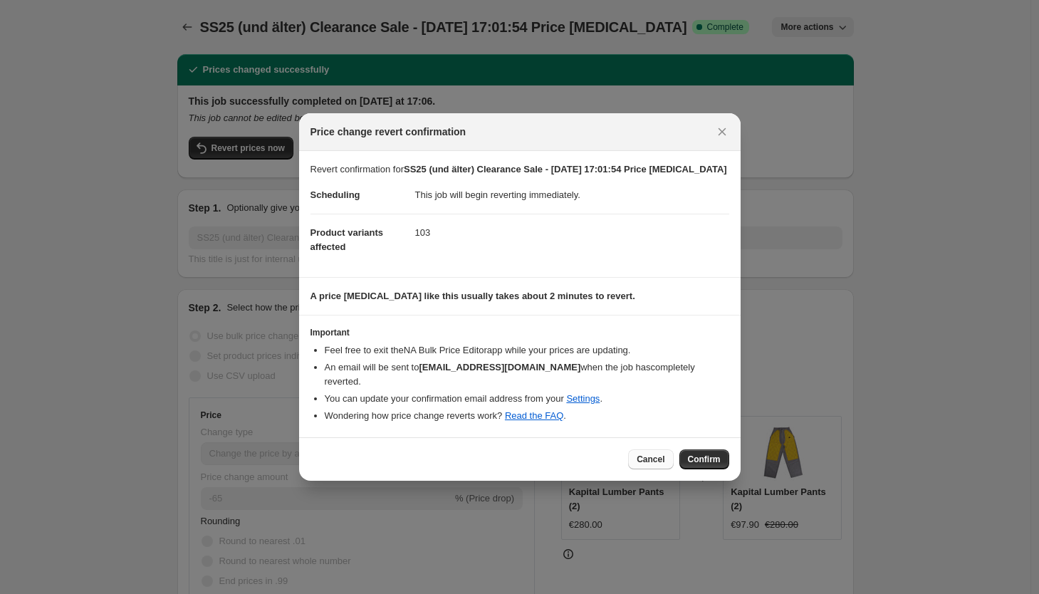
click at [657, 465] on button "Cancel" at bounding box center [650, 459] width 45 height 20
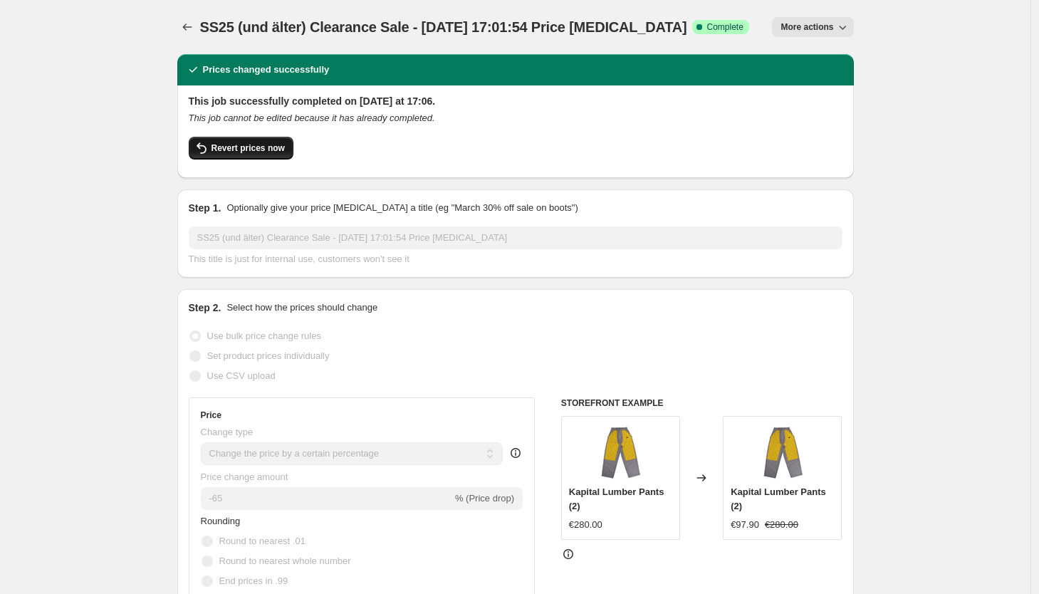
click at [210, 152] on icon "button" at bounding box center [201, 148] width 17 height 17
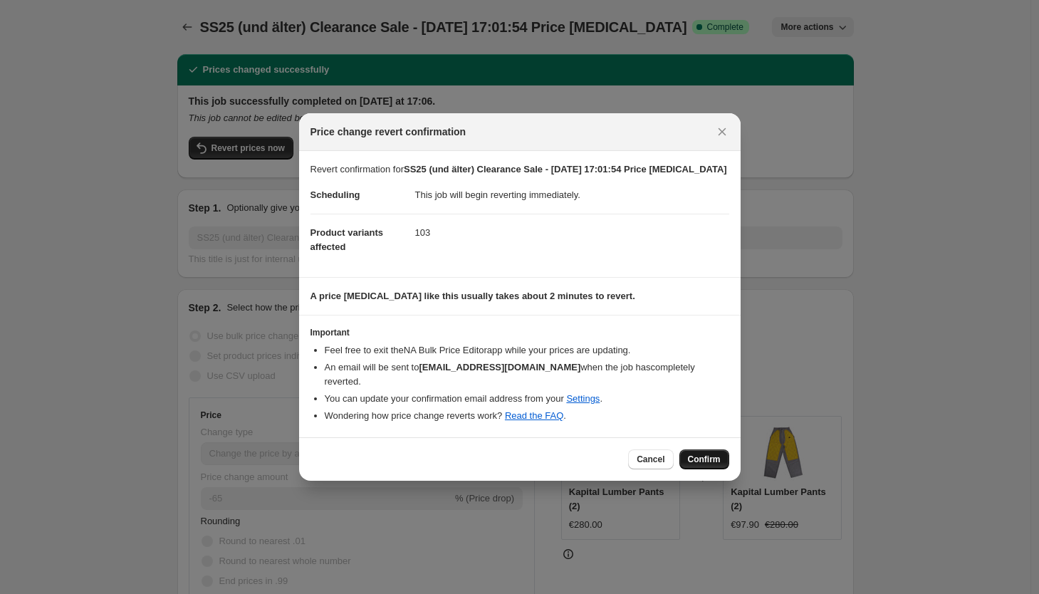
click at [702, 453] on button "Confirm" at bounding box center [705, 459] width 50 height 20
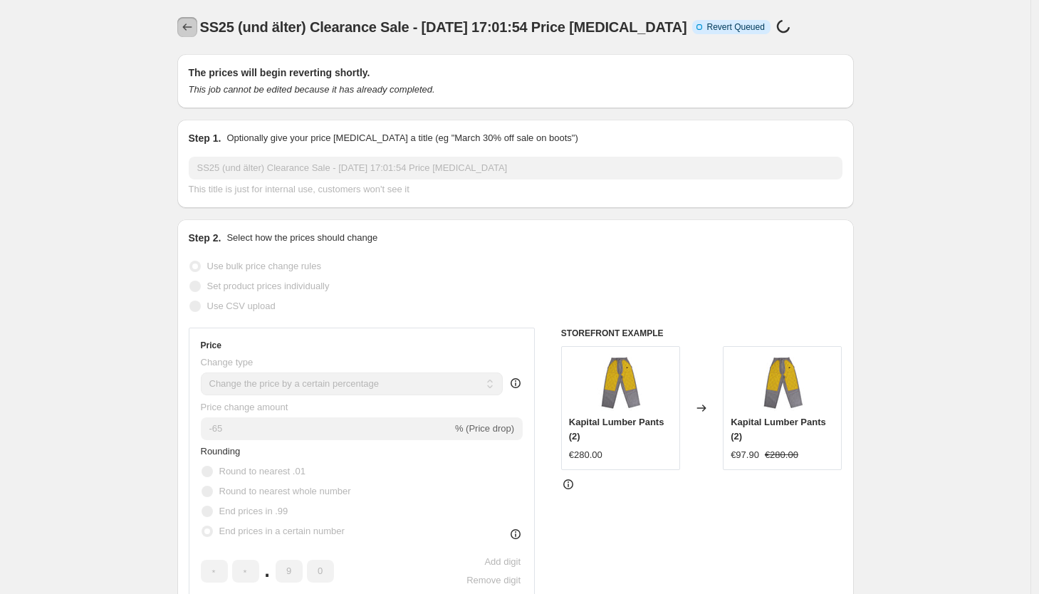
click at [194, 24] on icon "Price change jobs" at bounding box center [187, 27] width 14 height 14
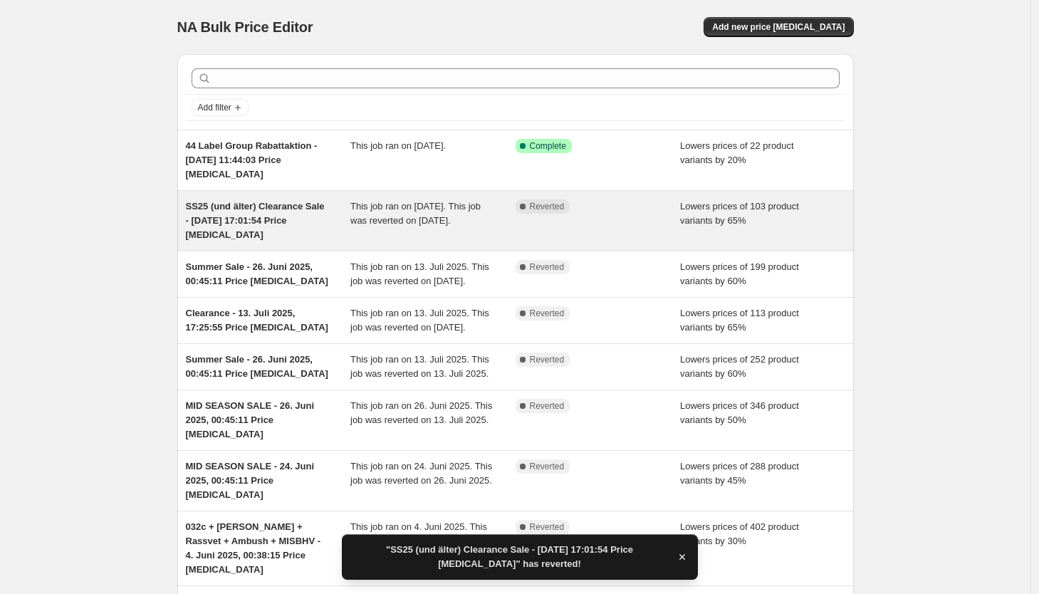
click at [289, 236] on div "SS25 (und älter) Clearance Sale - [DATE] 17:01:54 Price [MEDICAL_DATA]" at bounding box center [268, 220] width 165 height 43
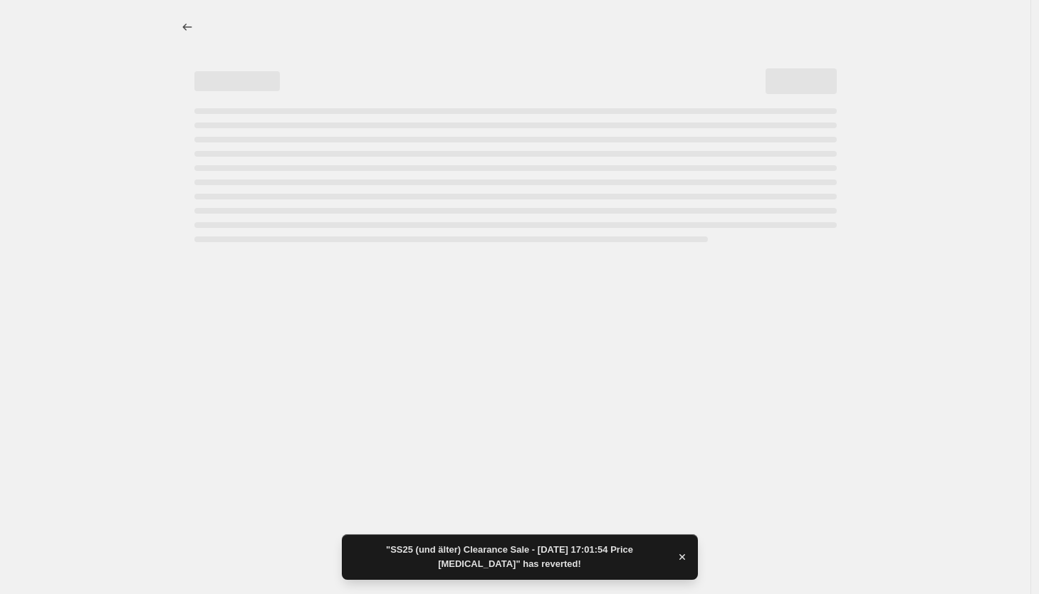
select select "percentage"
select select "tag"
select select "inventory_quantity"
select select ">"
